Goal: Information Seeking & Learning: Check status

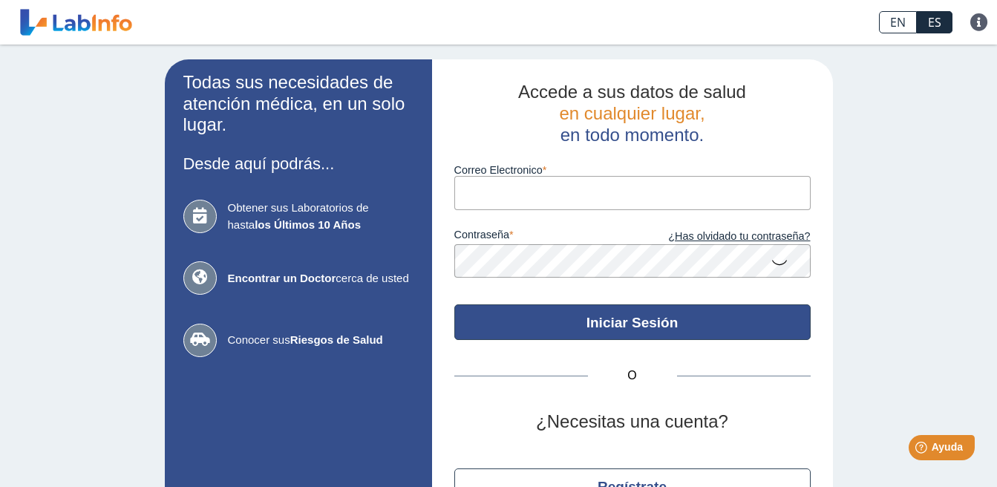
type input "[EMAIL_ADDRESS][DOMAIN_NAME]"
click at [610, 316] on button "Iniciar Sesión" at bounding box center [632, 322] width 356 height 36
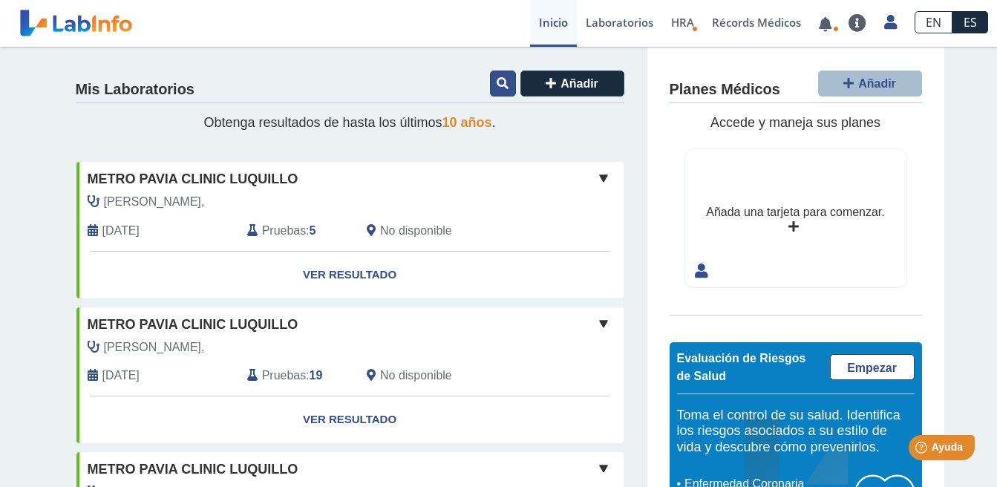
click at [500, 91] on button at bounding box center [503, 84] width 26 height 26
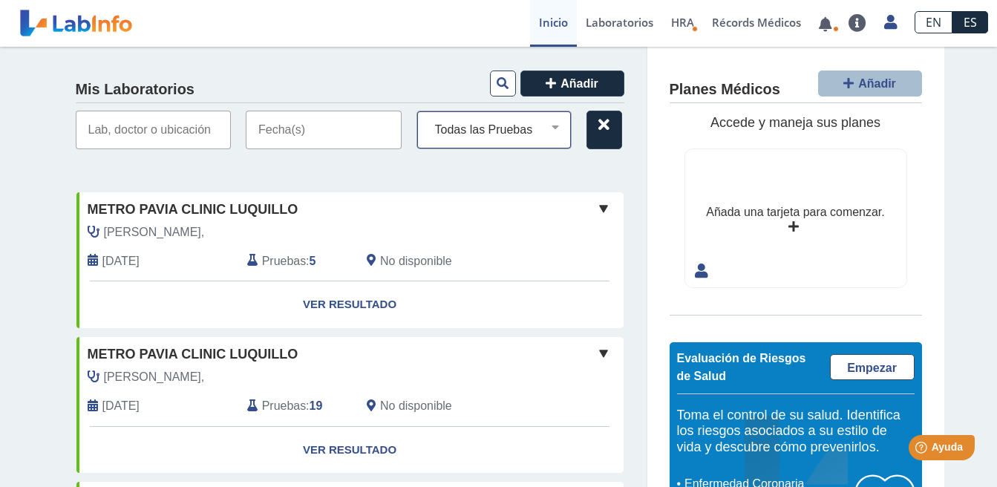
click at [522, 134] on select "Todas las Pruebas basic metabolic panel c - peptide (serum) cbc [MEDICAL_DATA] …" at bounding box center [500, 129] width 143 height 19
click at [182, 134] on input "text" at bounding box center [154, 130] width 156 height 39
click at [117, 236] on span "[PERSON_NAME]," at bounding box center [154, 232] width 101 height 18
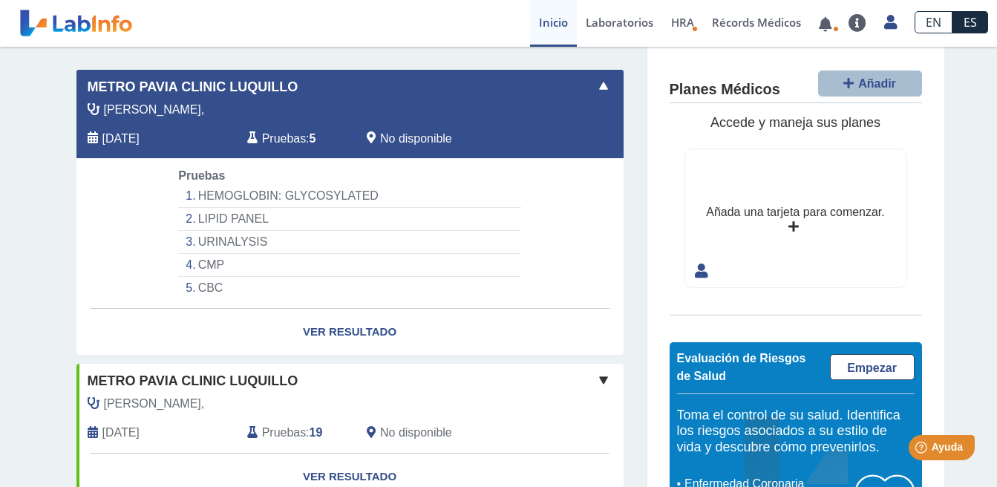
scroll to position [148, 0]
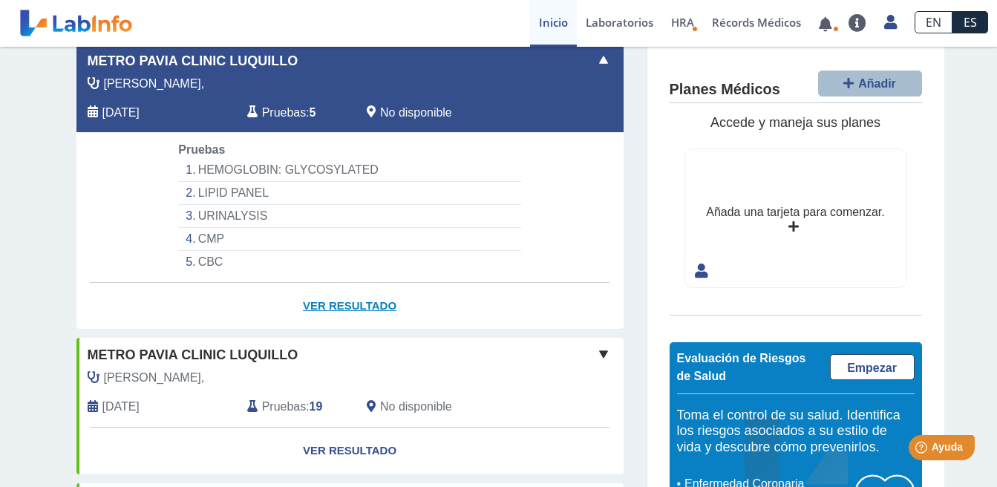
click at [337, 309] on link "Ver Resultado" at bounding box center [349, 306] width 547 height 47
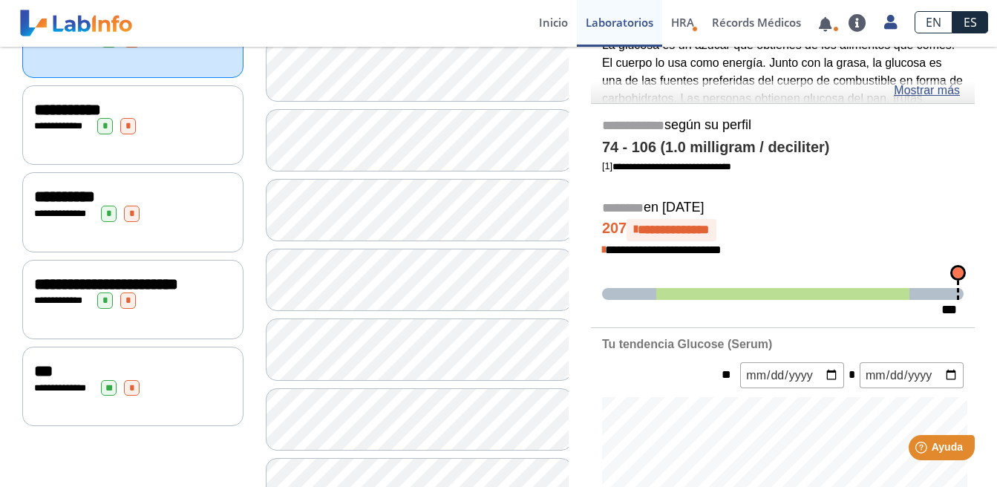
scroll to position [260, 0]
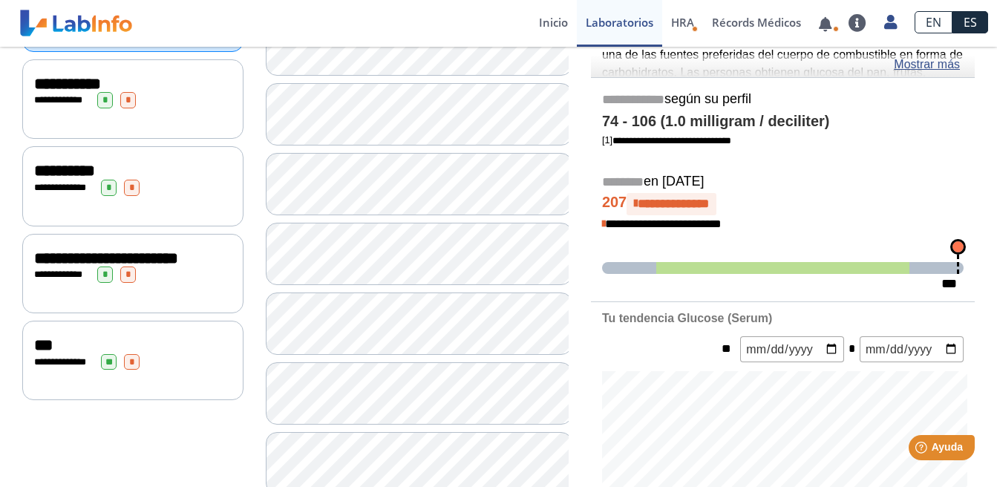
click at [85, 259] on span "**********" at bounding box center [106, 258] width 144 height 16
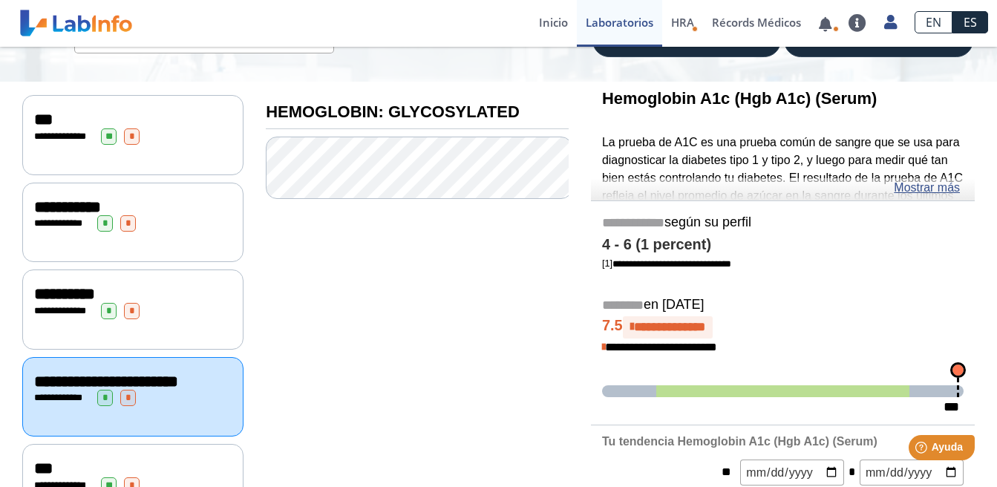
scroll to position [111, 0]
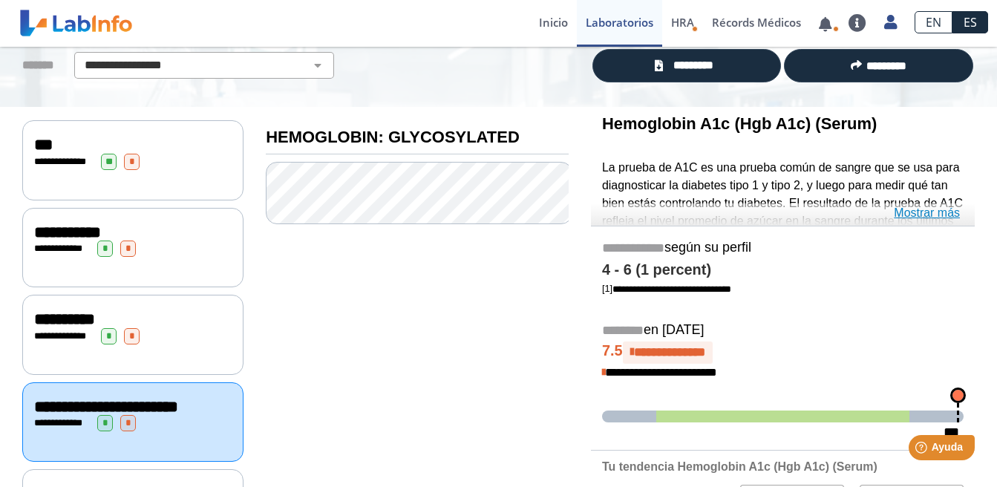
click at [931, 216] on link "Mostrar más" at bounding box center [927, 213] width 66 height 18
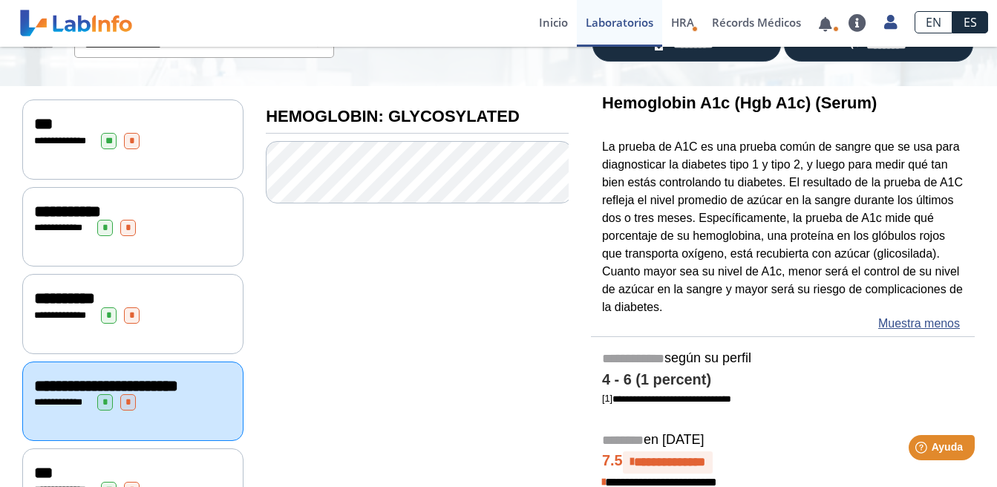
scroll to position [148, 0]
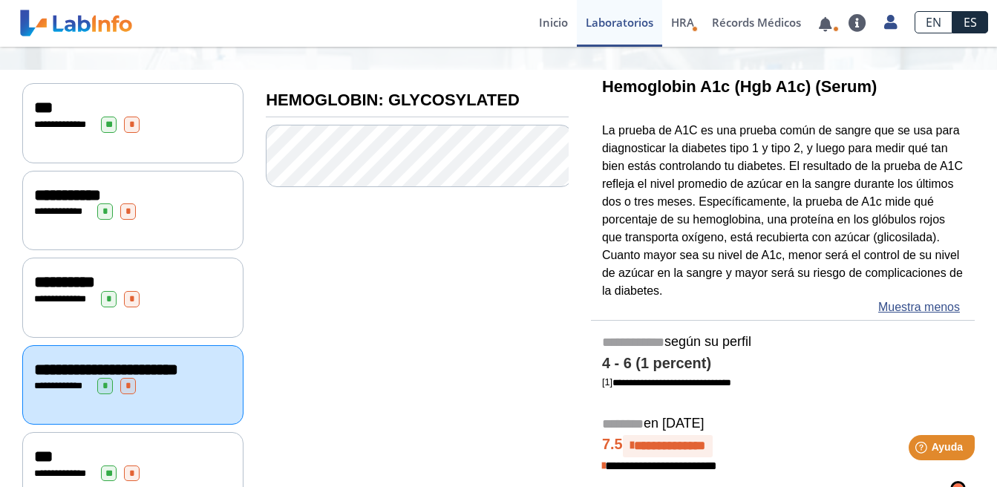
click at [82, 189] on span "**********" at bounding box center [67, 195] width 67 height 16
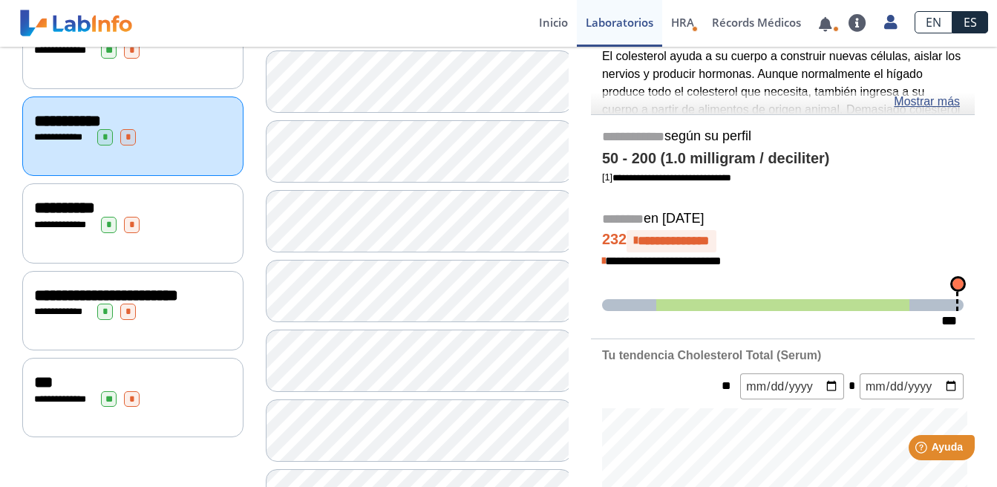
scroll to position [148, 0]
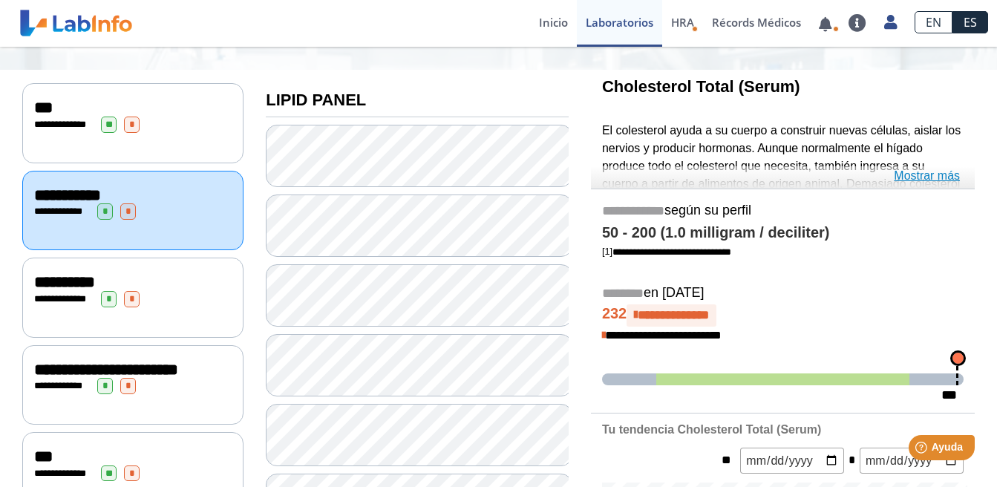
click at [937, 174] on link "Mostrar más" at bounding box center [927, 176] width 66 height 18
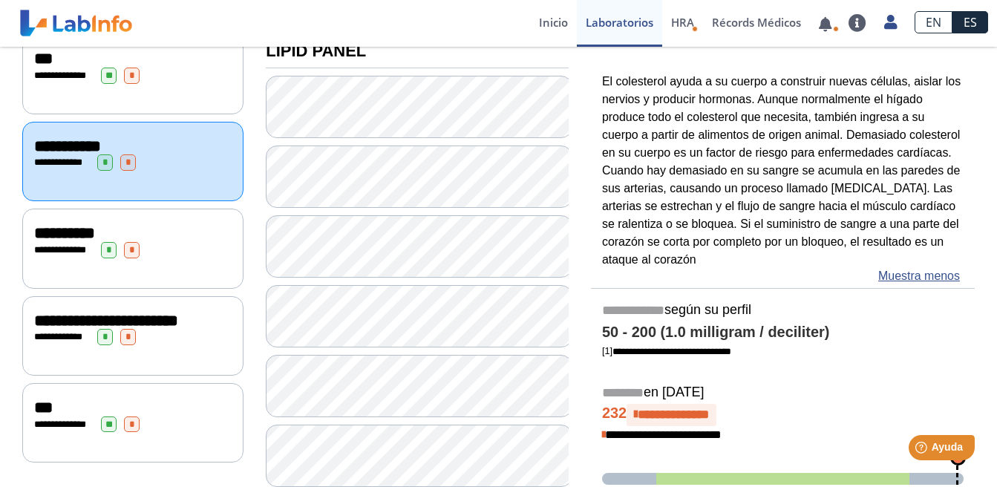
scroll to position [223, 0]
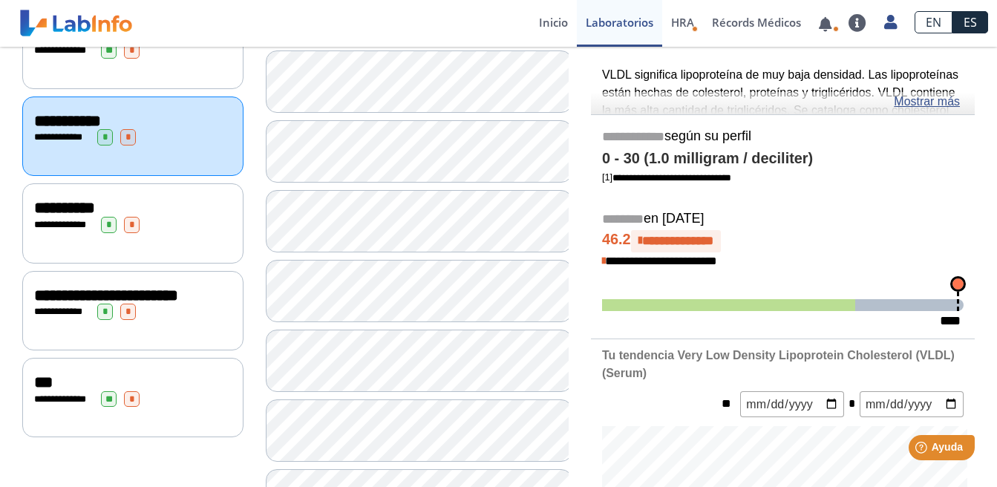
scroll to position [297, 0]
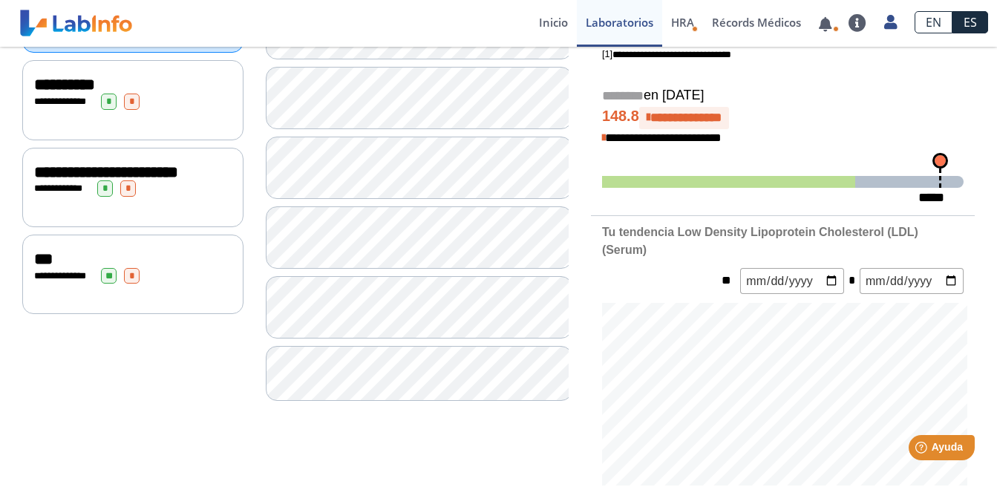
scroll to position [371, 0]
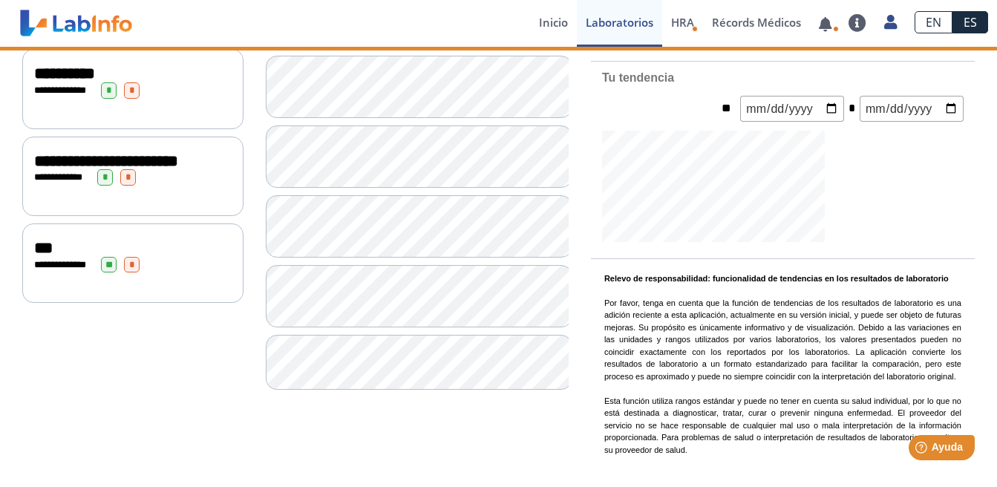
scroll to position [371, 0]
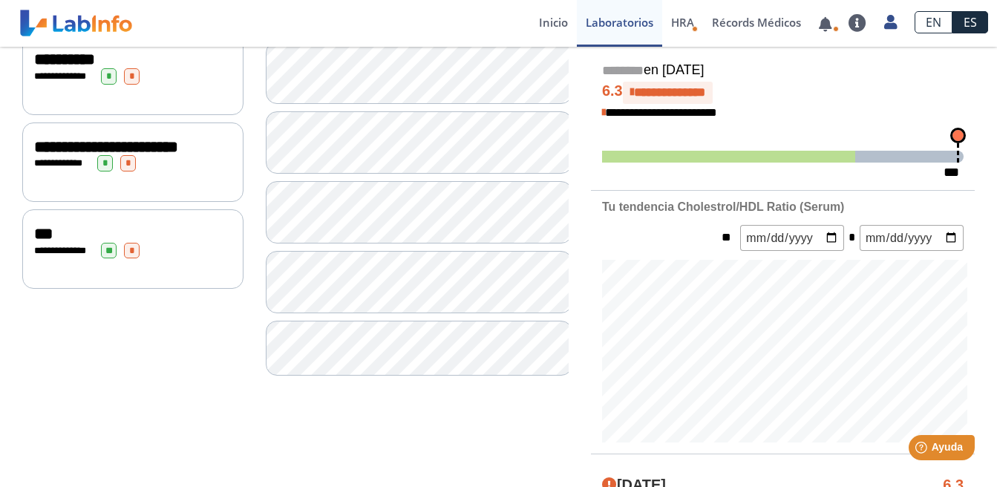
click at [34, 242] on span "***" at bounding box center [43, 234] width 19 height 16
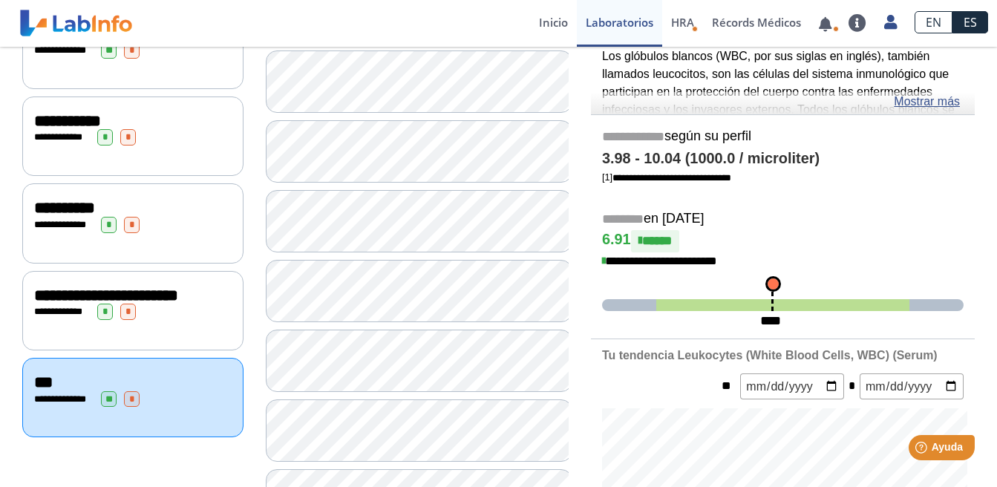
scroll to position [148, 0]
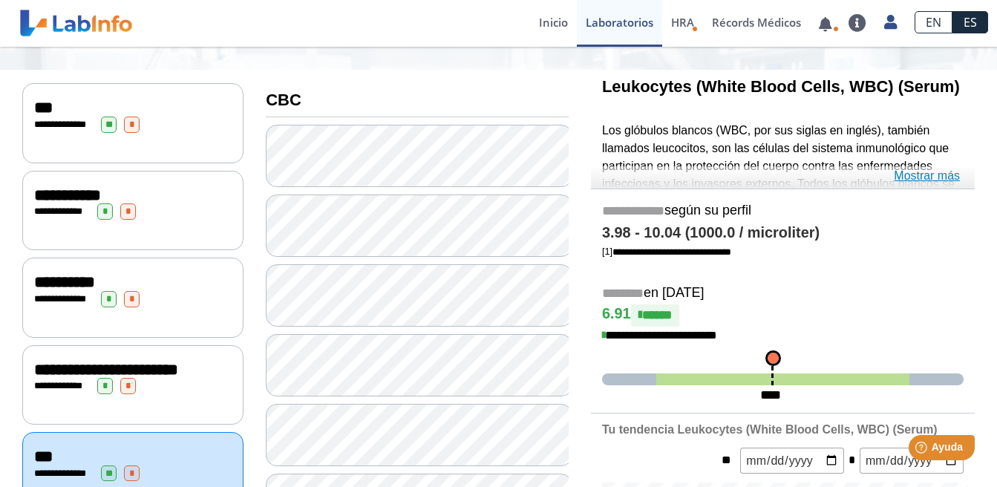
click at [943, 174] on link "Mostrar más" at bounding box center [927, 176] width 66 height 18
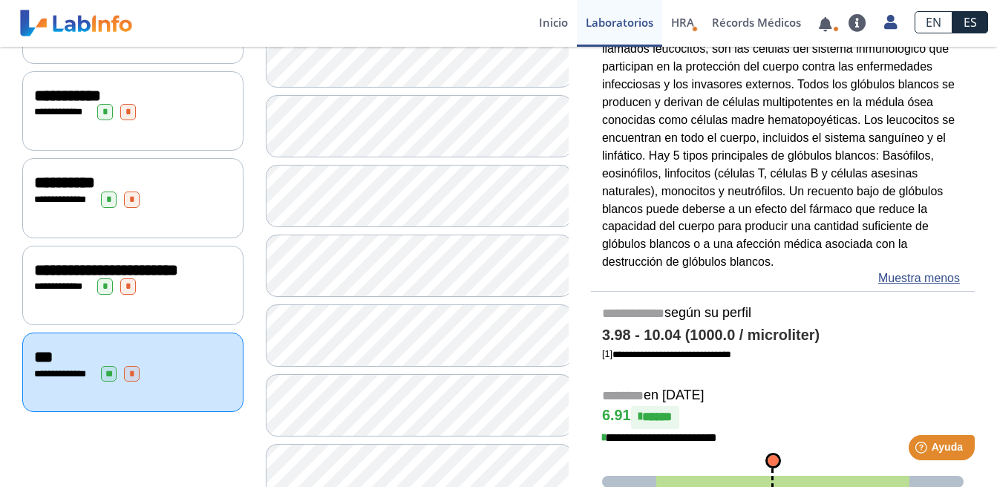
scroll to position [223, 0]
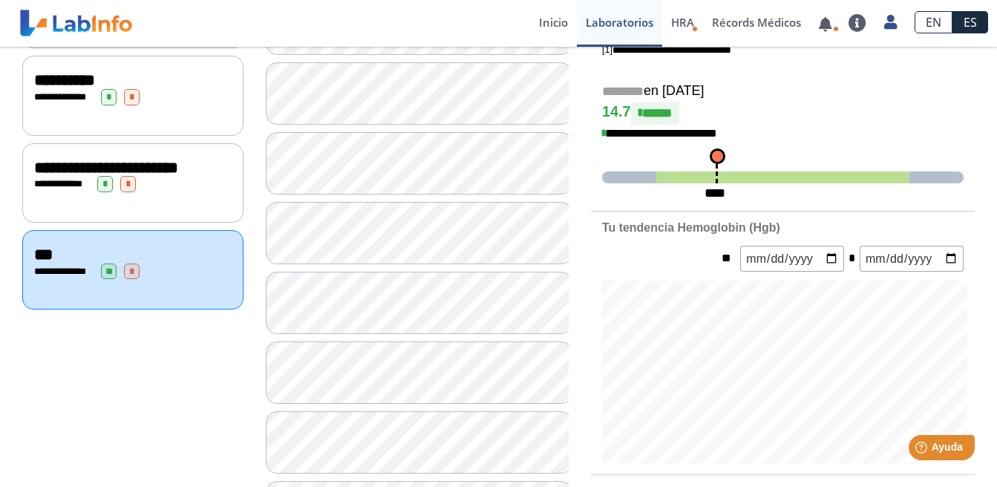
scroll to position [371, 0]
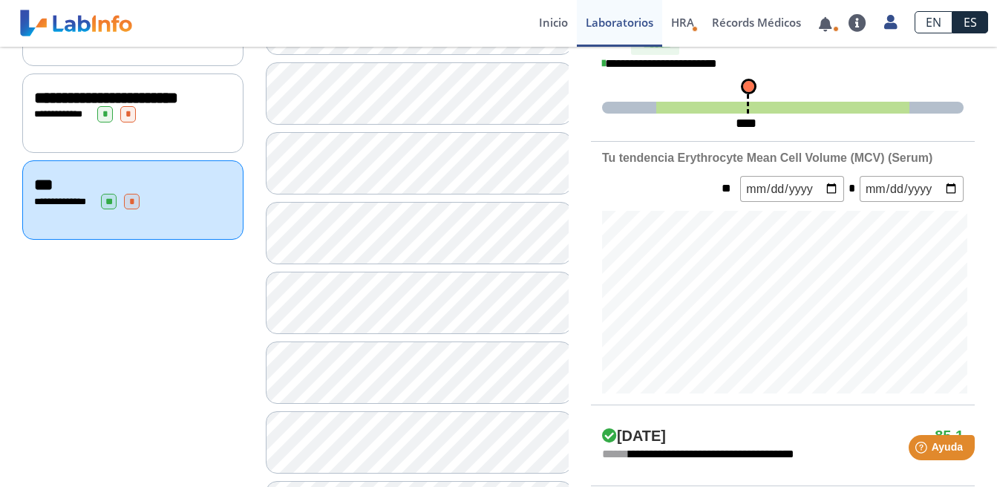
scroll to position [445, 0]
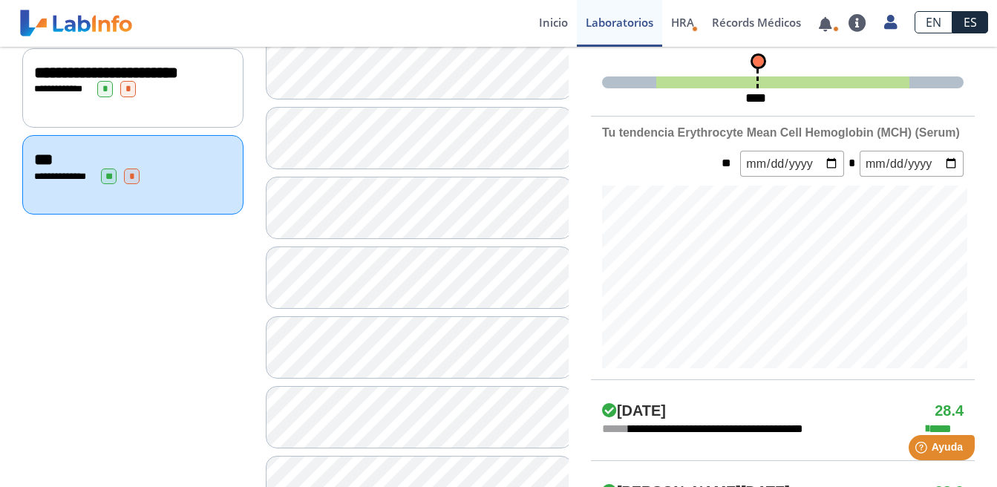
scroll to position [520, 0]
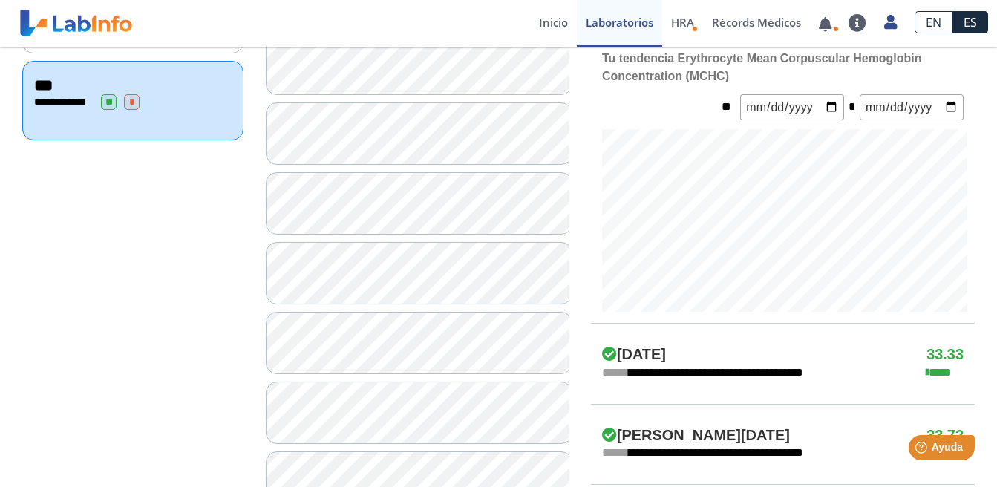
scroll to position [594, 0]
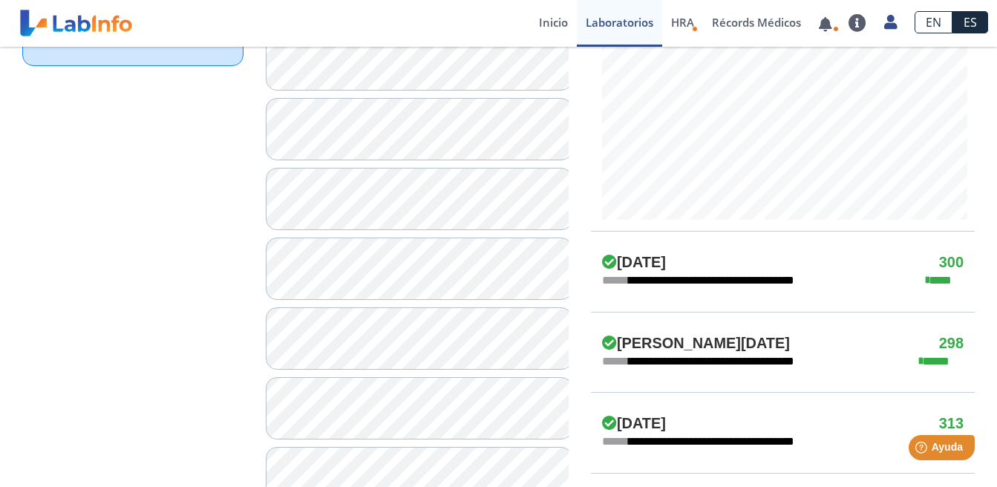
scroll to position [668, 0]
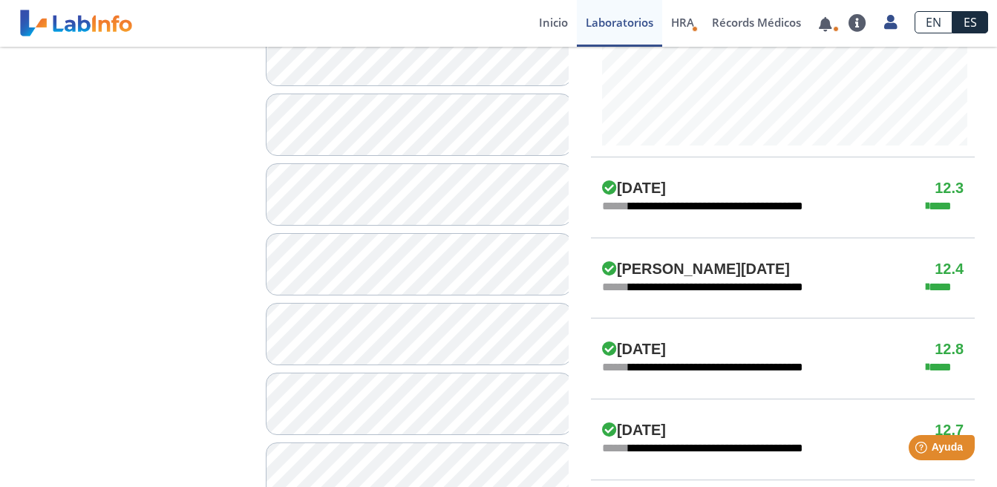
scroll to position [742, 0]
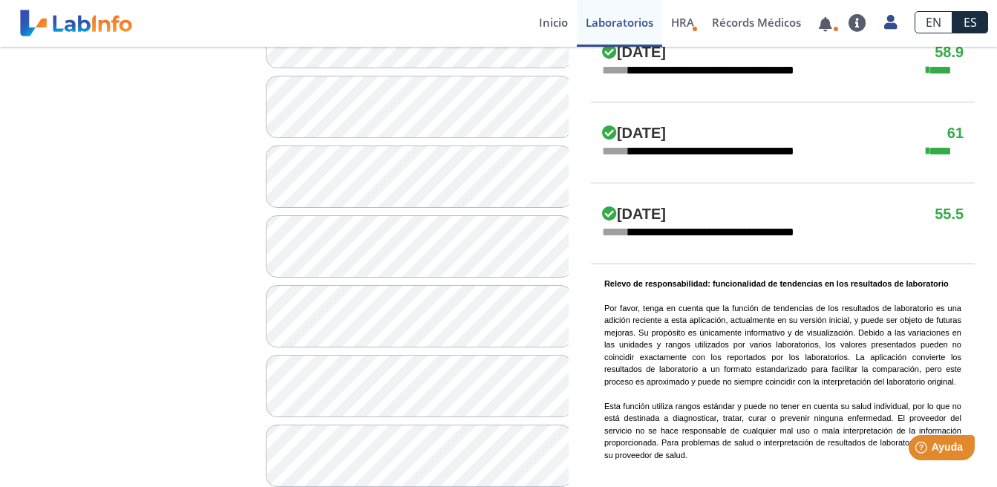
scroll to position [1039, 0]
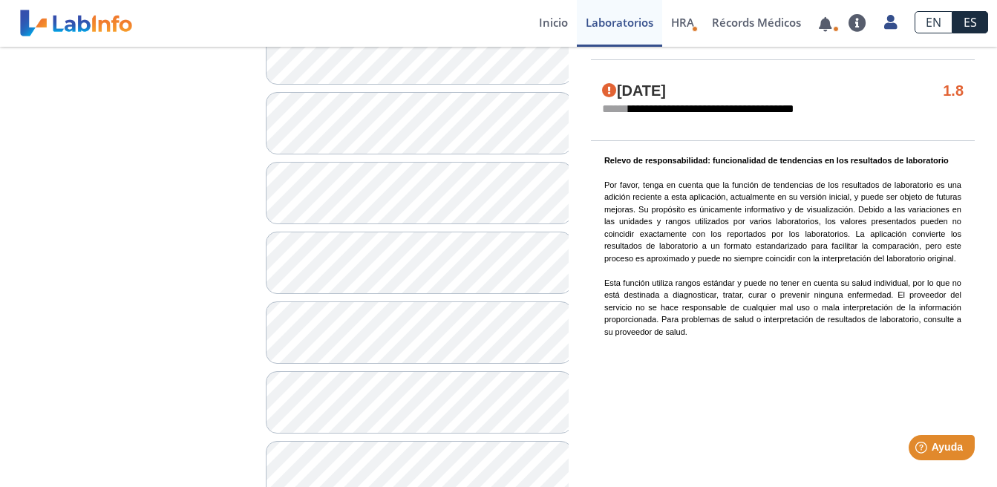
scroll to position [1114, 0]
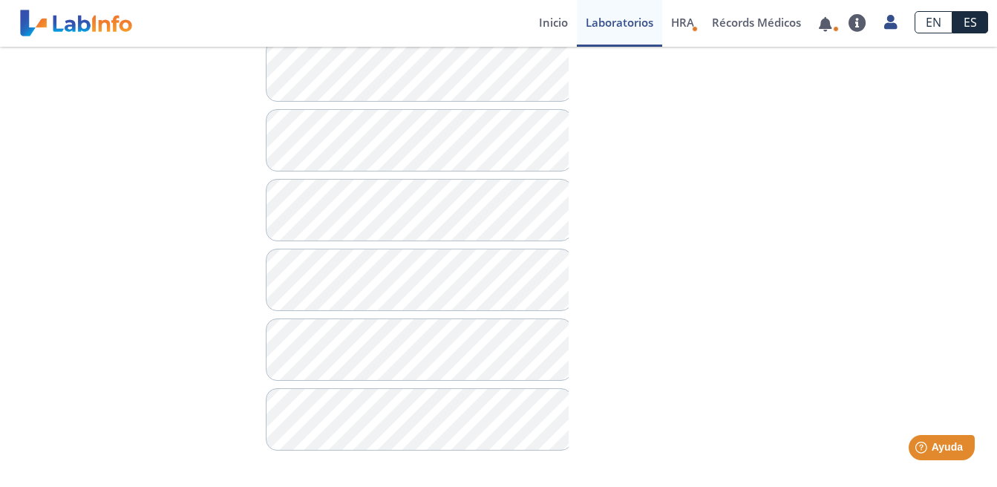
scroll to position [1212, 0]
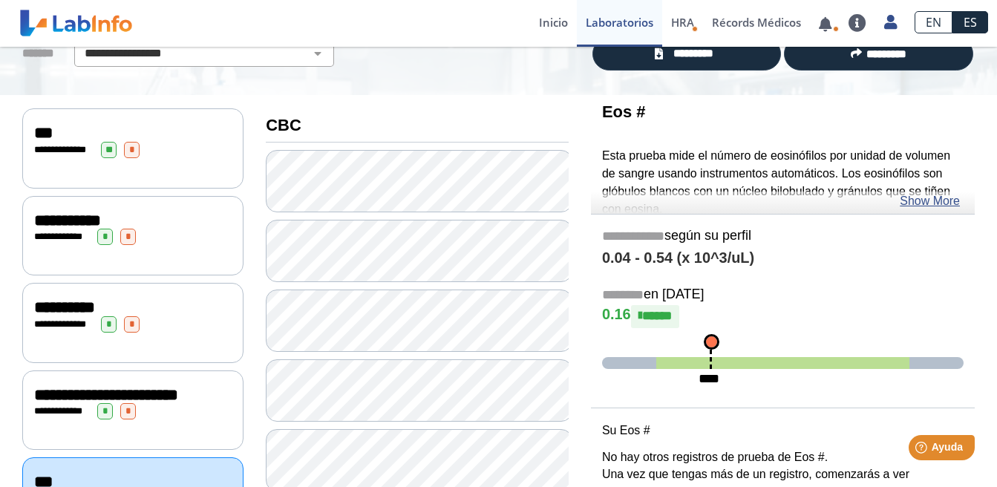
scroll to position [148, 0]
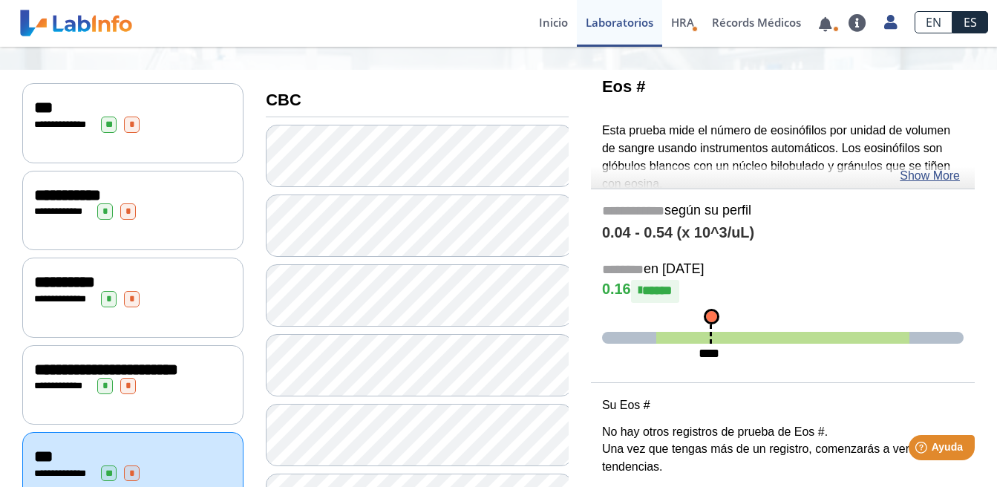
click at [73, 281] on span "**********" at bounding box center [64, 282] width 61 height 16
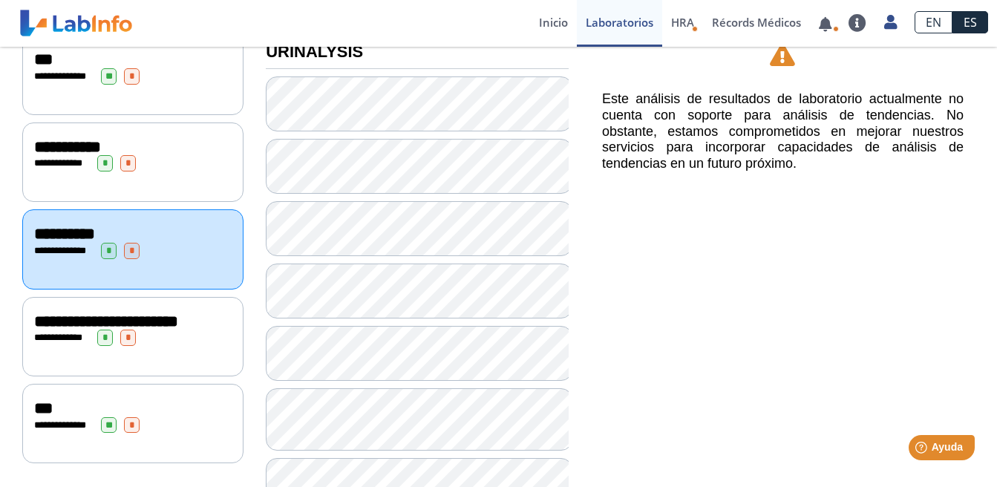
scroll to position [223, 0]
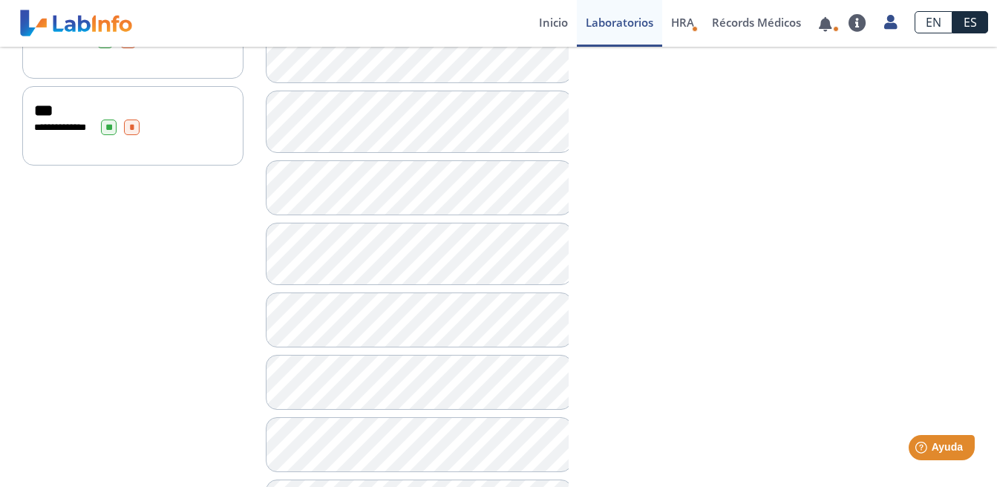
scroll to position [520, 0]
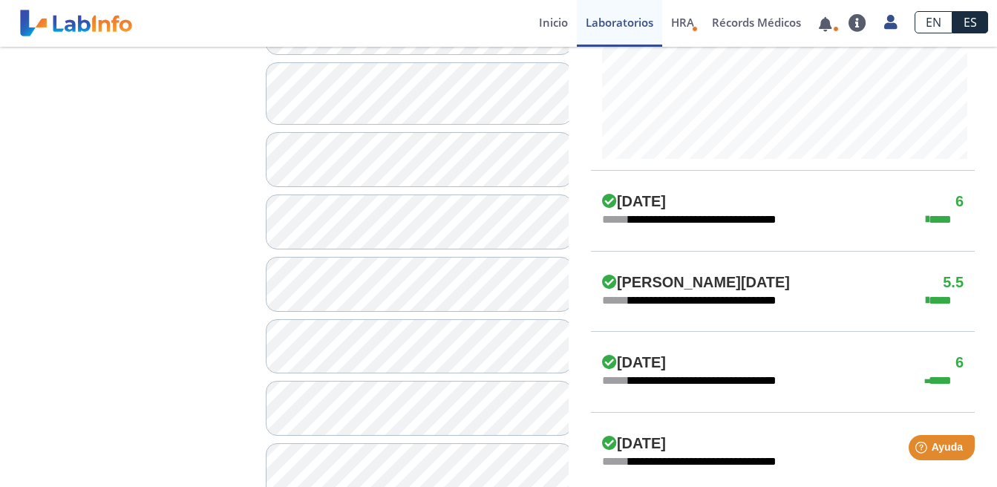
scroll to position [594, 0]
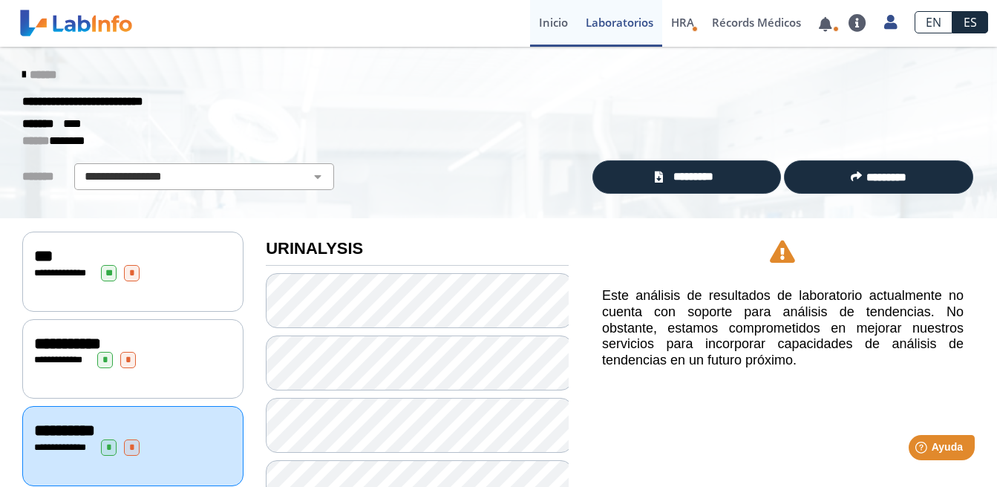
click at [556, 23] on link "Inicio" at bounding box center [553, 23] width 47 height 47
